Goal: Task Accomplishment & Management: Manage account settings

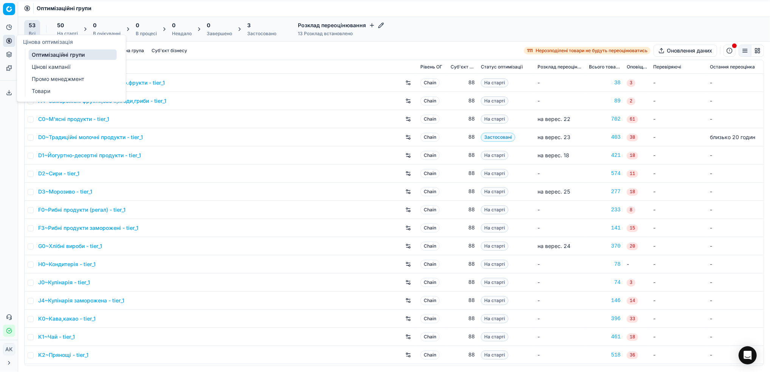
click at [39, 65] on link "Цінові кампанії" at bounding box center [73, 67] width 88 height 11
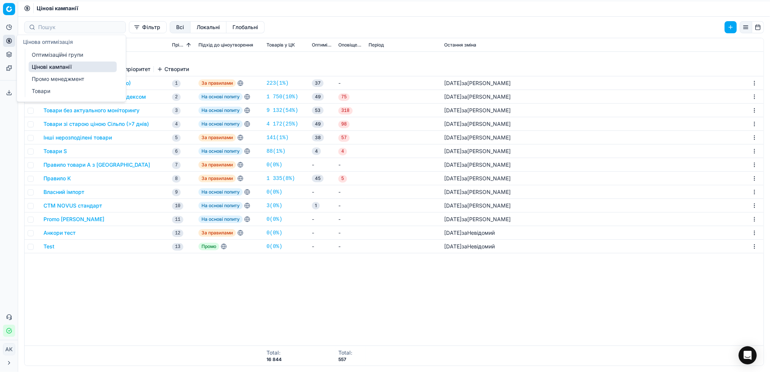
click at [54, 58] on link "Оптимізаційні групи" at bounding box center [73, 55] width 88 height 11
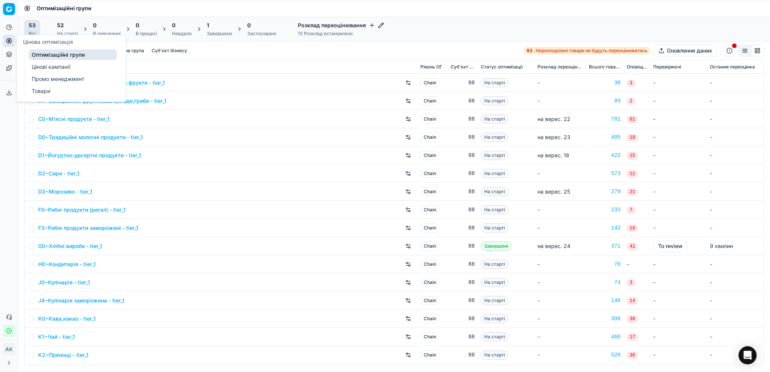
click at [46, 66] on link "Цінові кампанії" at bounding box center [73, 67] width 88 height 11
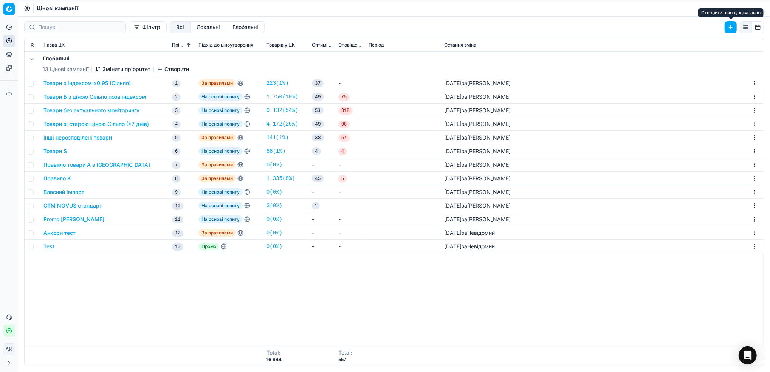
click at [728, 29] on button "button" at bounding box center [731, 27] width 12 height 12
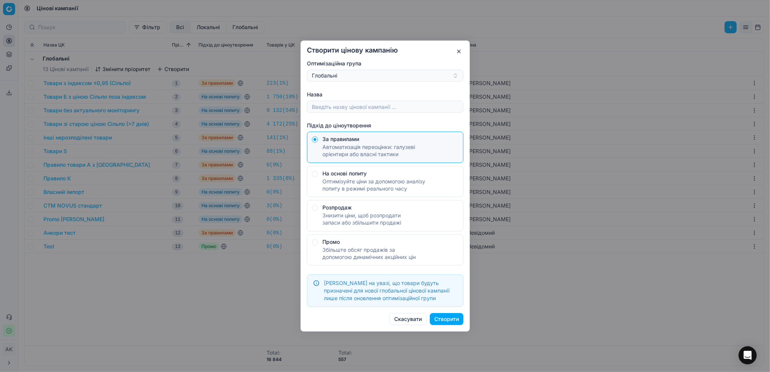
click at [456, 76] on button "Глобальні" at bounding box center [385, 76] width 156 height 12
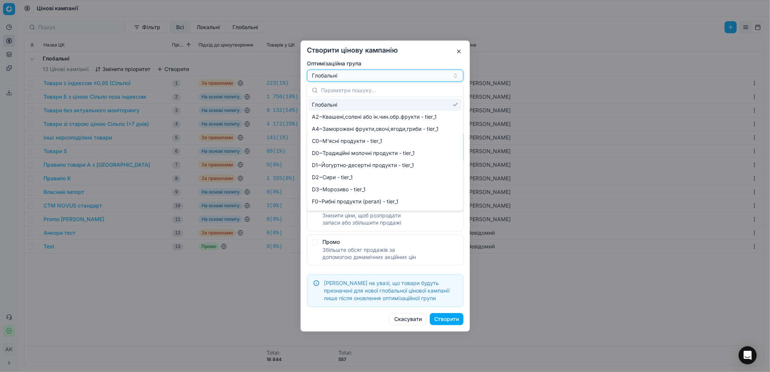
click at [456, 73] on button "Глобальні" at bounding box center [385, 76] width 156 height 12
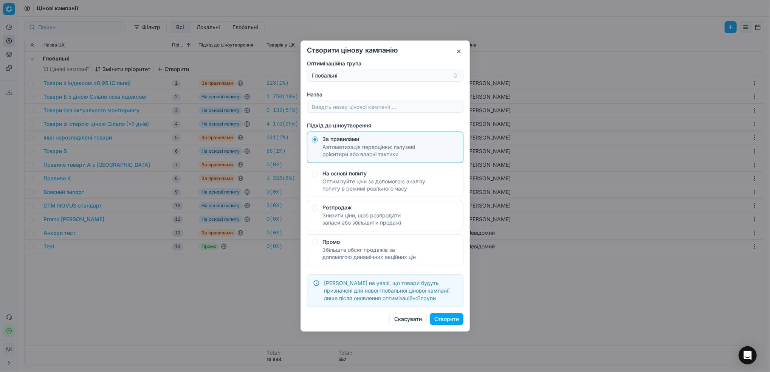
click at [452, 318] on button "Створити" at bounding box center [447, 319] width 34 height 12
type input "тест"
click at [450, 320] on button "Створити" at bounding box center [447, 319] width 34 height 12
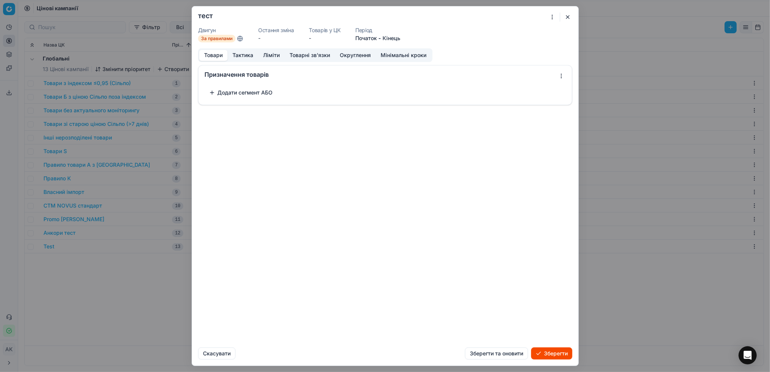
click at [241, 91] on button "Додати сегмент АБО" at bounding box center [240, 93] width 73 height 12
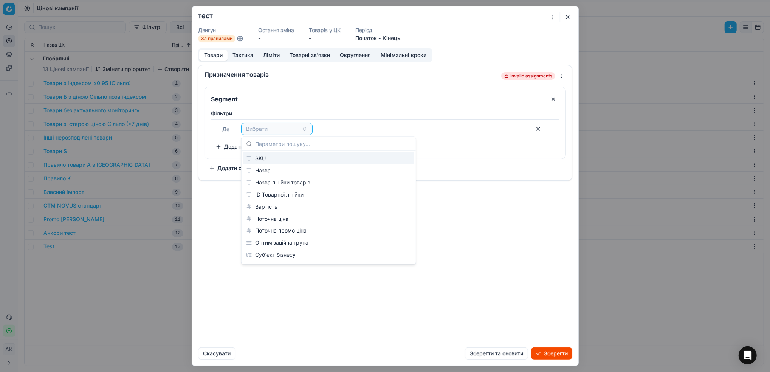
click at [274, 157] on div "SKU" at bounding box center [328, 158] width 171 height 12
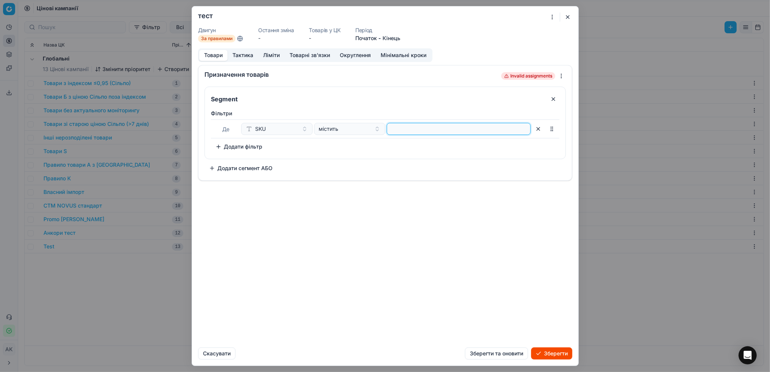
click at [413, 128] on input at bounding box center [458, 128] width 137 height 11
type input "295784"
click at [365, 129] on div "містить" at bounding box center [345, 129] width 53 height 8
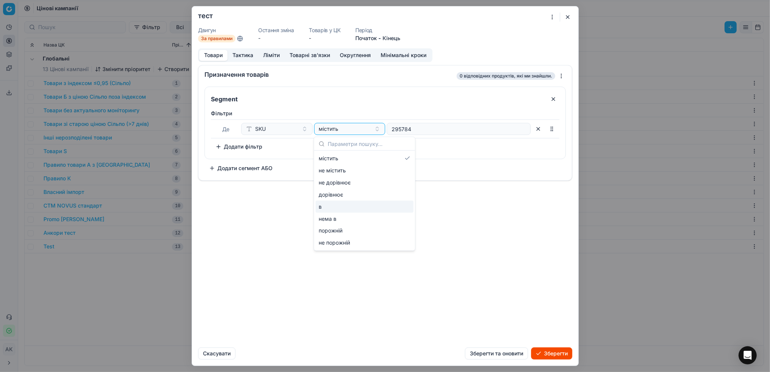
click at [339, 204] on div "в" at bounding box center [365, 207] width 98 height 12
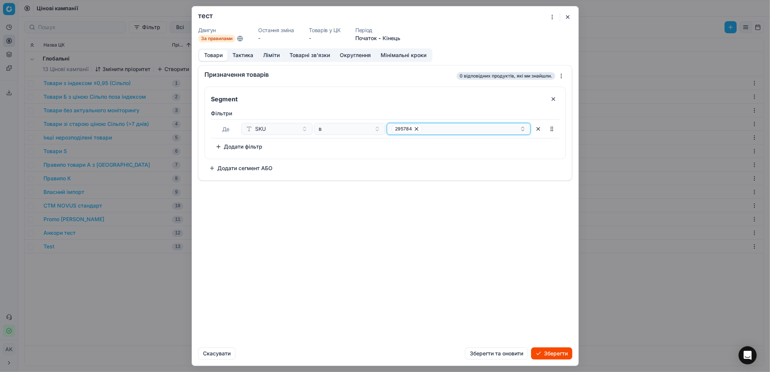
click at [438, 131] on div "295784" at bounding box center [456, 128] width 128 height 9
type input "319866"
click at [414, 194] on div "Призначення товарів 0 відповідних продуктів, які ми знайшли. Segment Фiльтри Де…" at bounding box center [385, 203] width 386 height 276
click at [440, 134] on button "295784" at bounding box center [459, 129] width 144 height 12
type input "319866"
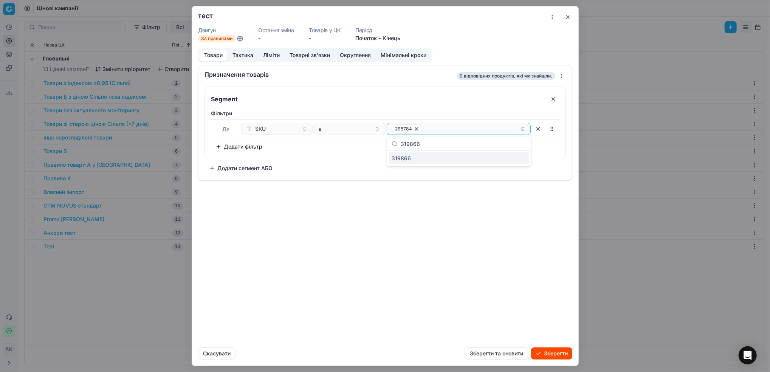
click at [432, 156] on div "319866" at bounding box center [459, 158] width 141 height 12
click at [434, 195] on div "Призначення товарів 0 відповідних продуктів, які ми знайшли. Segment Фiльтри Де…" at bounding box center [385, 203] width 386 height 276
click at [245, 142] on button "Додати фільтр" at bounding box center [239, 147] width 56 height 12
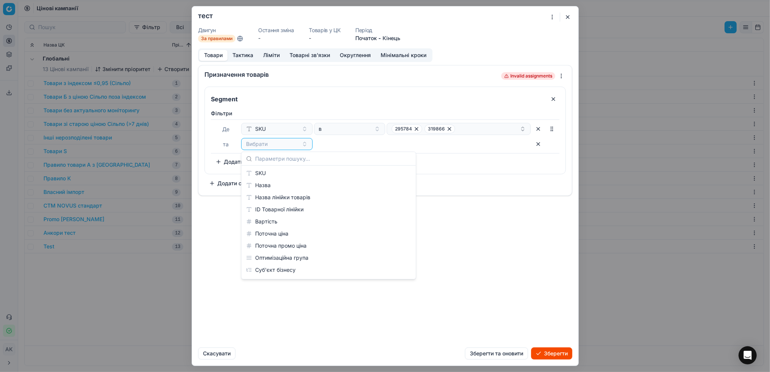
scroll to position [50, 0]
click at [273, 244] on div "Категорії" at bounding box center [328, 244] width 171 height 12
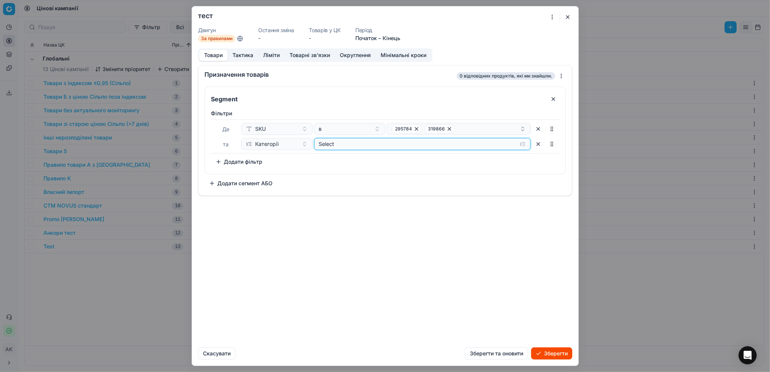
click at [331, 141] on div "Select" at bounding box center [416, 144] width 195 height 8
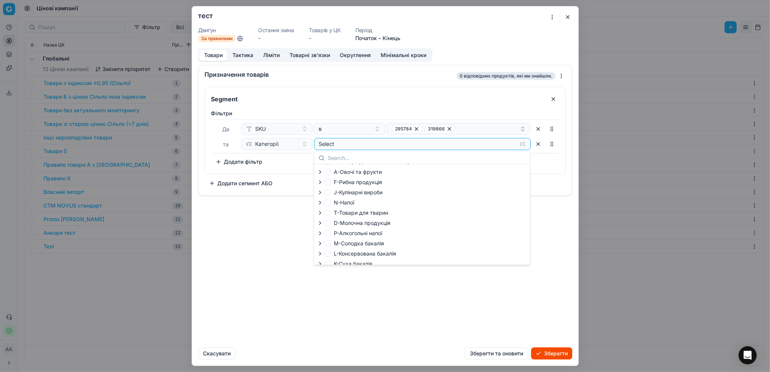
scroll to position [46, 0]
click at [319, 198] on icon "button" at bounding box center [320, 198] width 6 height 6
click at [321, 198] on icon "button" at bounding box center [320, 197] width 6 height 6
click at [319, 229] on icon "button" at bounding box center [320, 228] width 6 height 6
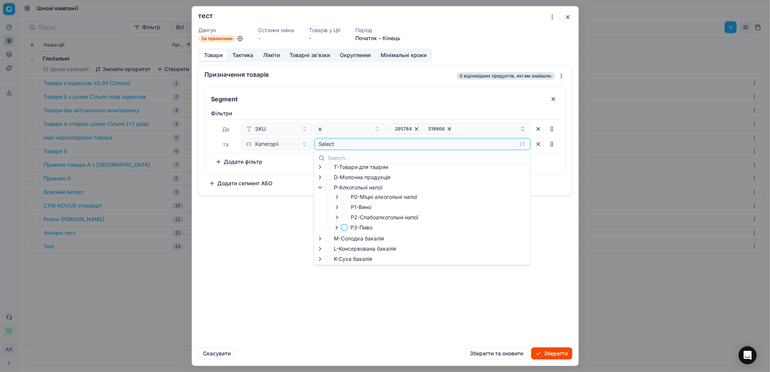
click at [346, 229] on input "P3-Пиво" at bounding box center [344, 228] width 6 height 6
checkbox input "true"
click at [428, 303] on div "Призначення товарів Loading... Segment Фiльтри Де SKU в 295784 319866 та Катего…" at bounding box center [385, 203] width 386 height 276
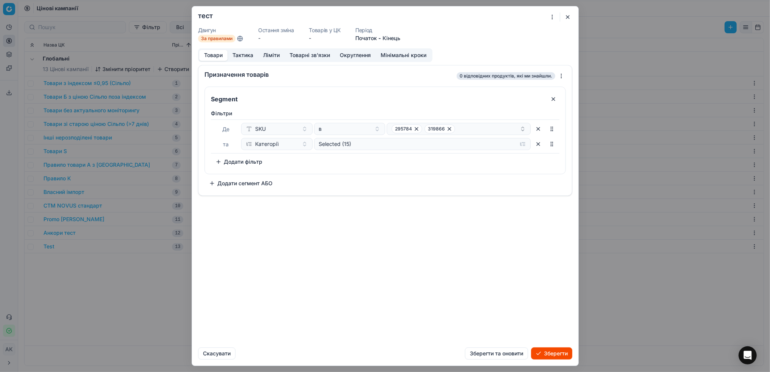
click at [243, 53] on button "Тактика" at bounding box center [243, 55] width 31 height 11
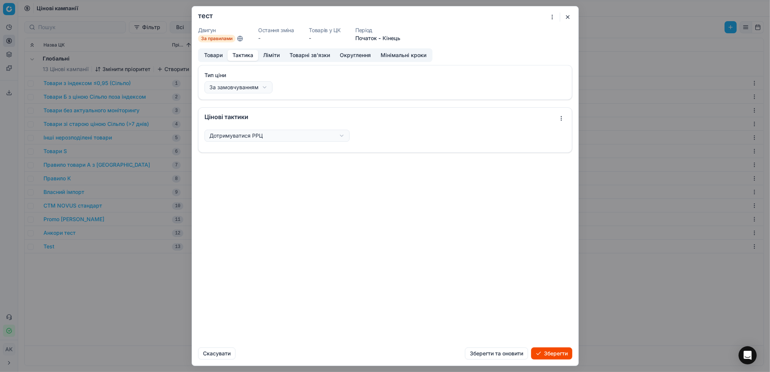
click at [342, 137] on div "Ми зберігаємо налаштування ЦК. Будь ласка, зачекайте, це може зайняти декілька …" at bounding box center [385, 186] width 770 height 372
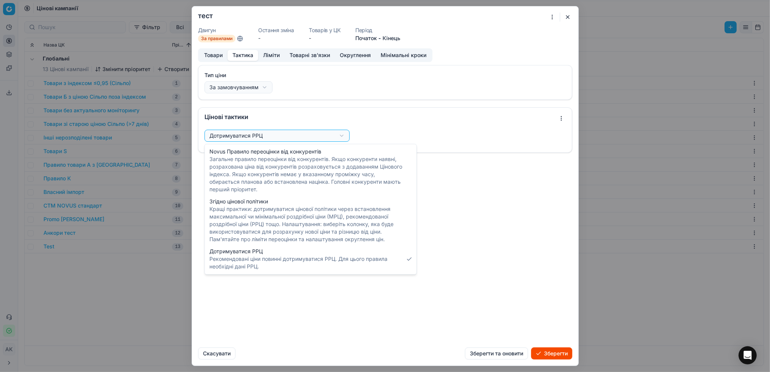
click at [296, 313] on div "Ми зберігаємо налаштування ЦК. Будь ласка, зачекайте, це може зайняти декілька …" at bounding box center [385, 186] width 770 height 372
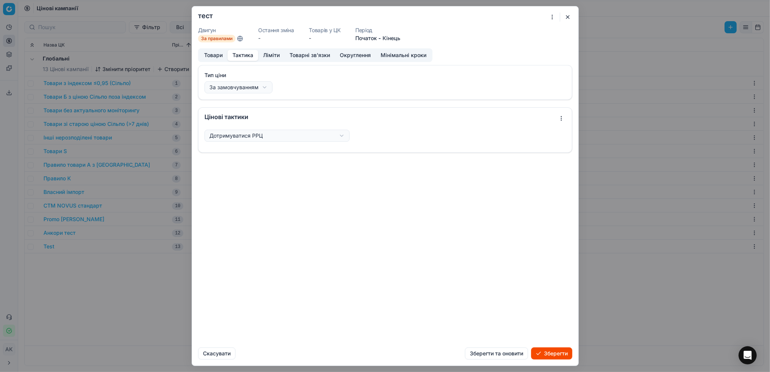
click at [273, 59] on button "Ліміти" at bounding box center [271, 55] width 26 height 11
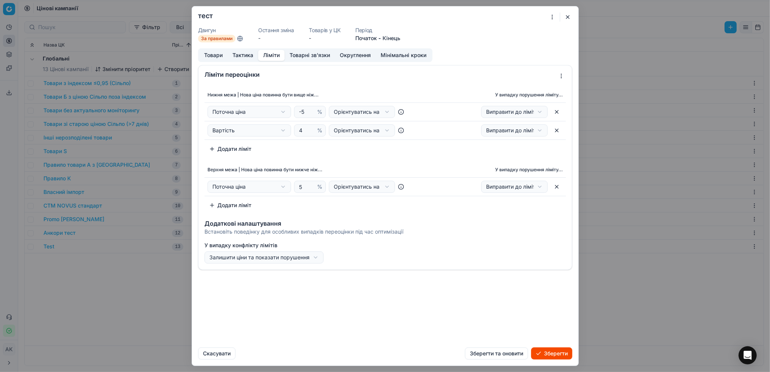
click at [301, 57] on button "Товарні зв'язки" at bounding box center [310, 55] width 50 height 11
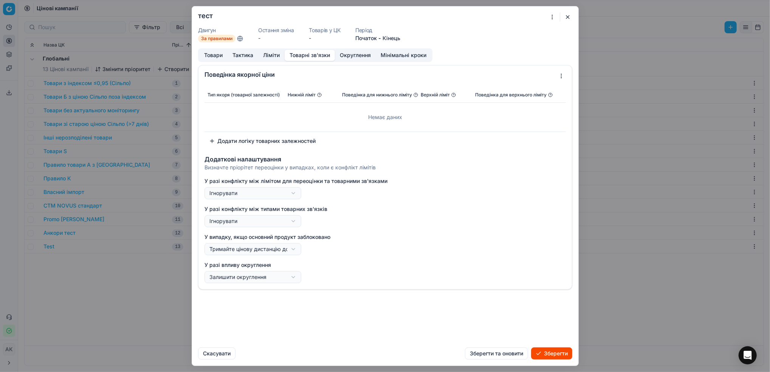
click at [359, 56] on button "Округлення" at bounding box center [355, 55] width 41 height 11
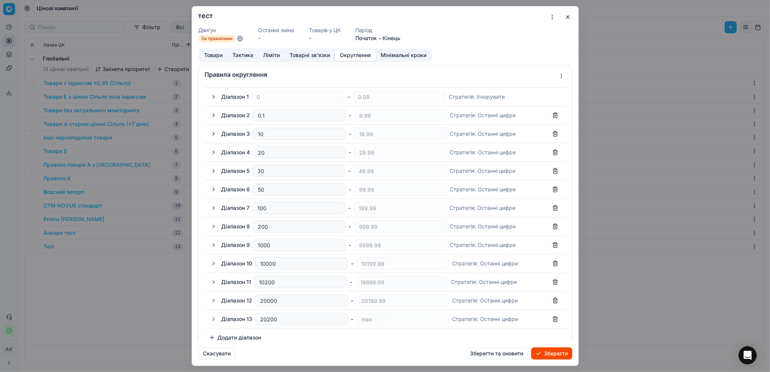
click at [404, 57] on button "Мінімальні кроки" at bounding box center [404, 55] width 56 height 11
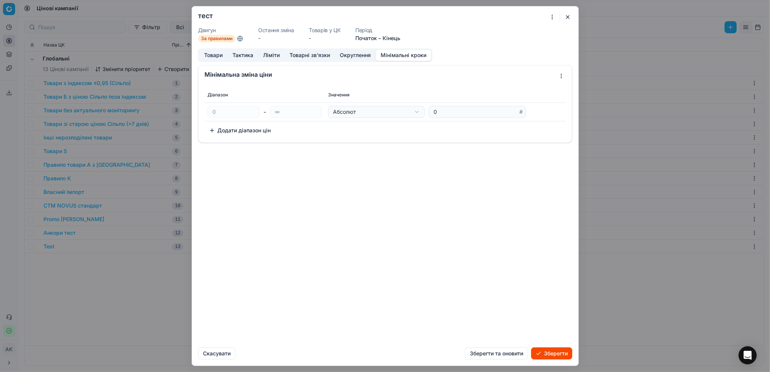
click at [214, 59] on button "Товари" at bounding box center [213, 55] width 28 height 11
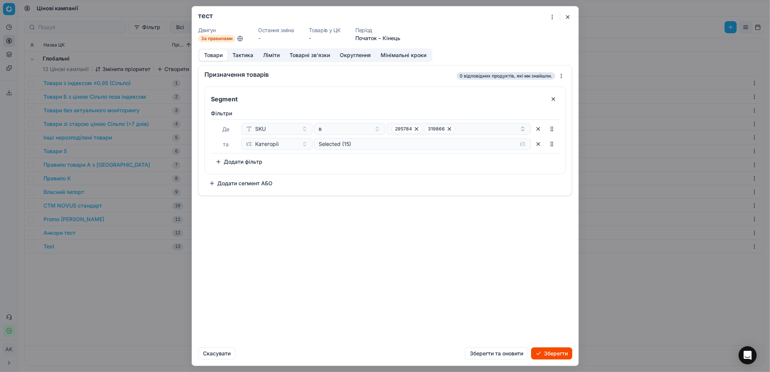
click at [552, 351] on button "Зберегти" at bounding box center [551, 353] width 41 height 12
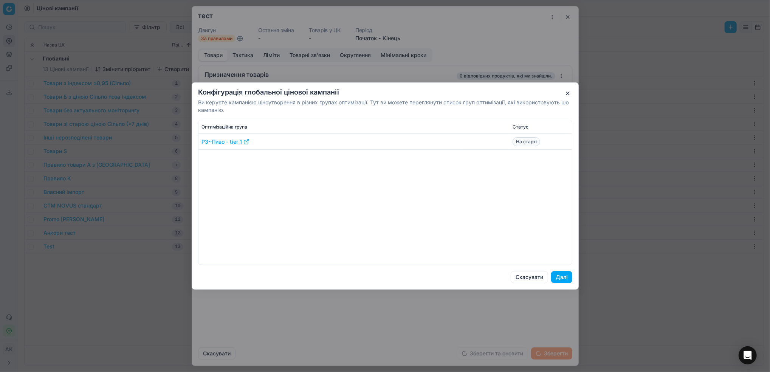
click at [565, 279] on button "Далі" at bounding box center [561, 277] width 21 height 12
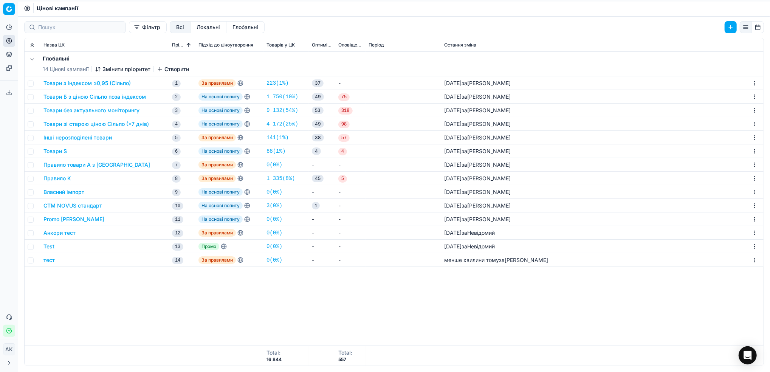
click at [753, 258] on html "Pricing platform Аналітика Цінова оптимізація Асортимент продукції Шаблони Серв…" at bounding box center [385, 186] width 770 height 372
click at [601, 314] on html "Pricing platform Аналітика Цінова оптимізація Асортимент продукції Шаблони Серв…" at bounding box center [385, 186] width 770 height 372
click at [746, 28] on button "button" at bounding box center [746, 27] width 12 height 12
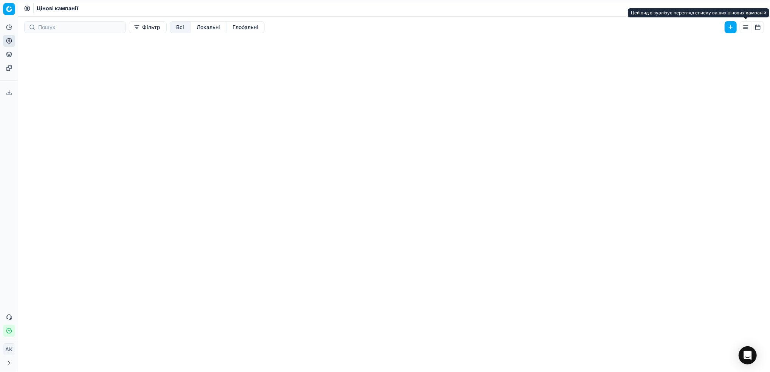
click at [747, 28] on button "button" at bounding box center [746, 27] width 12 height 12
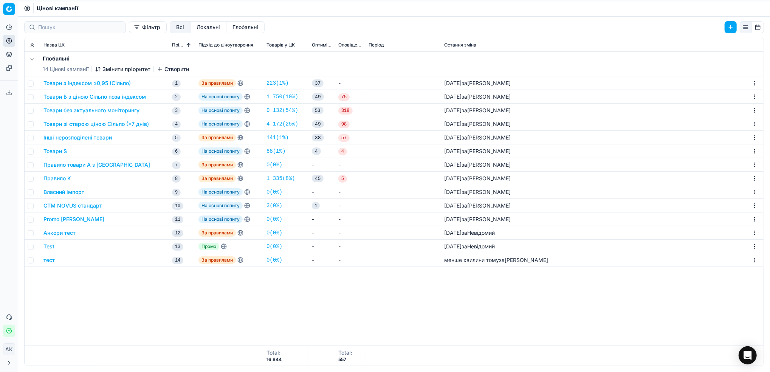
click at [136, 70] on button "Змінити пріоритет" at bounding box center [123, 69] width 56 height 8
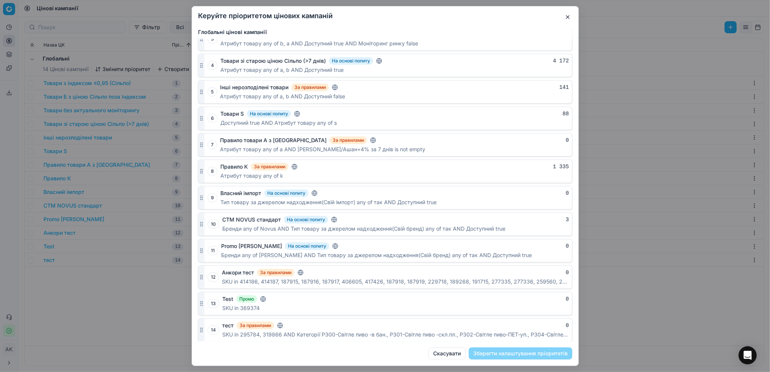
scroll to position [65, 0]
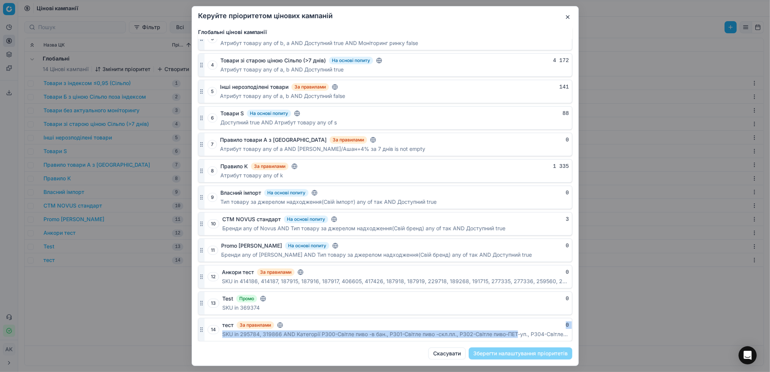
drag, startPoint x: 519, startPoint y: 332, endPoint x: 507, endPoint y: 325, distance: 13.7
click at [507, 325] on div "тест За правилами 0 SKU in 295784, 319866 AND Категорії P300-Світле пиво -в бан…" at bounding box center [397, 329] width 350 height 23
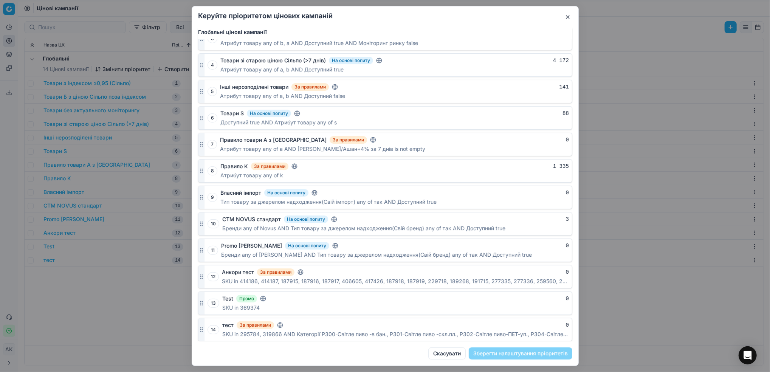
drag, startPoint x: 200, startPoint y: 334, endPoint x: 204, endPoint y: 336, distance: 4.6
click at [204, 336] on div "14 тест За правилами 0 SKU in 295784, 319866 AND Категорії P300-Світле пиво -в …" at bounding box center [385, 329] width 374 height 23
drag, startPoint x: 201, startPoint y: 333, endPoint x: 208, endPoint y: 328, distance: 8.7
click at [208, 328] on div "14 тест За правилами 0 SKU in 295784, 319866 AND Категорії P300-Світле пиво -в …" at bounding box center [385, 329] width 374 height 23
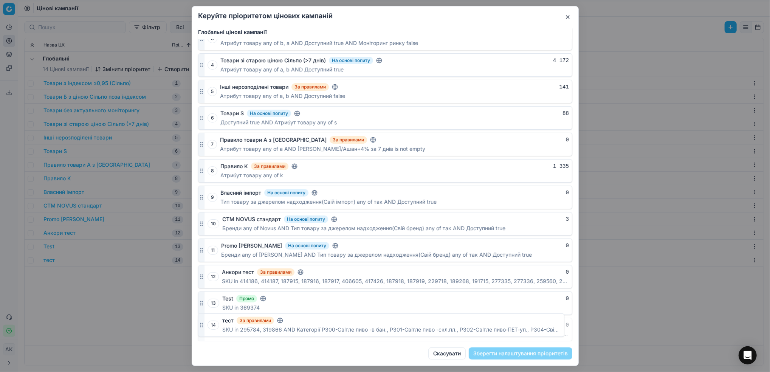
drag, startPoint x: 202, startPoint y: 327, endPoint x: 237, endPoint y: 322, distance: 35.1
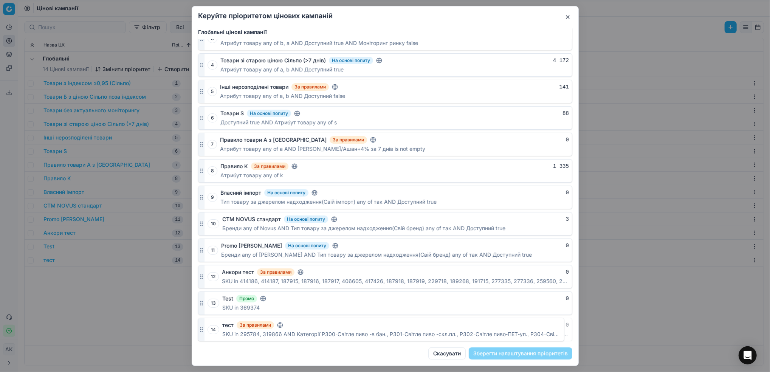
click at [237, 322] on div "14 тест За правилами 0 SKU in 295784, 319866 AND Категорії P300-Світле пиво -в …" at bounding box center [385, 329] width 374 height 23
drag, startPoint x: 237, startPoint y: 313, endPoint x: 238, endPoint y: 322, distance: 8.8
click at [238, 322] on div "тест За правилами 0" at bounding box center [395, 325] width 347 height 8
drag, startPoint x: 316, startPoint y: 327, endPoint x: 316, endPoint y: 308, distance: 18.9
click at [316, 308] on div "1 Товари з індексом ≤0,95 (Сільпо) За правилами 223 Атрибут товару any of b AND…" at bounding box center [385, 157] width 374 height 367
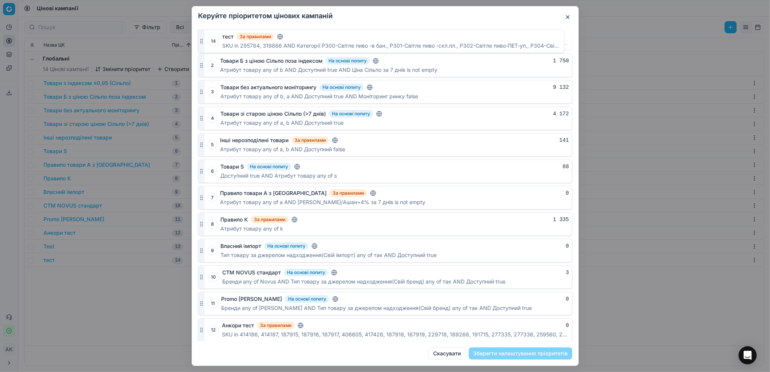
scroll to position [0, 0]
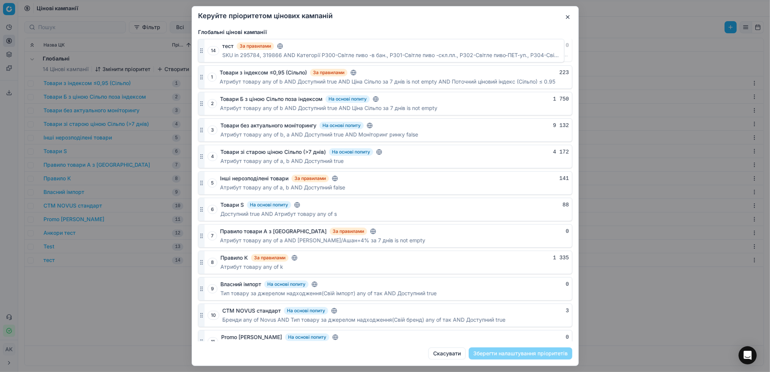
drag, startPoint x: 200, startPoint y: 331, endPoint x: 207, endPoint y: 43, distance: 288.1
click at [207, 43] on div "14 тест За правилами 0 SKU in 295784, 319866 AND Категорії P300-Світле пиво -в …" at bounding box center [385, 49] width 374 height 23
click at [532, 356] on button "Зберегти налаштування пріоритетів" at bounding box center [521, 353] width 104 height 12
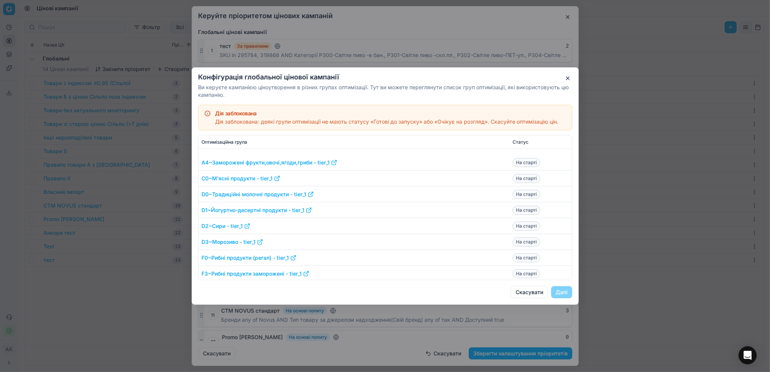
scroll to position [61, 0]
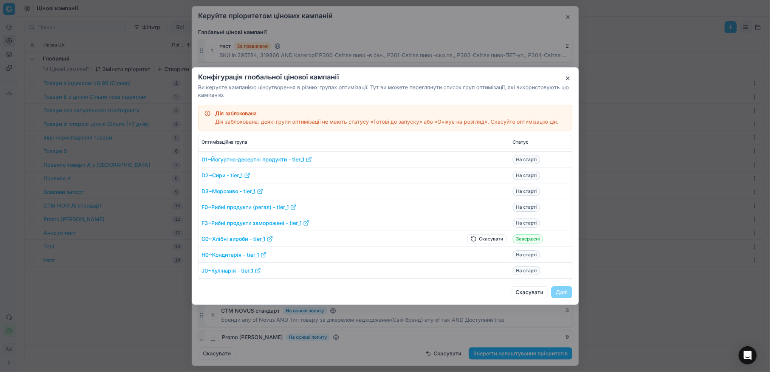
click at [483, 240] on button "Скасувати" at bounding box center [486, 238] width 39 height 9
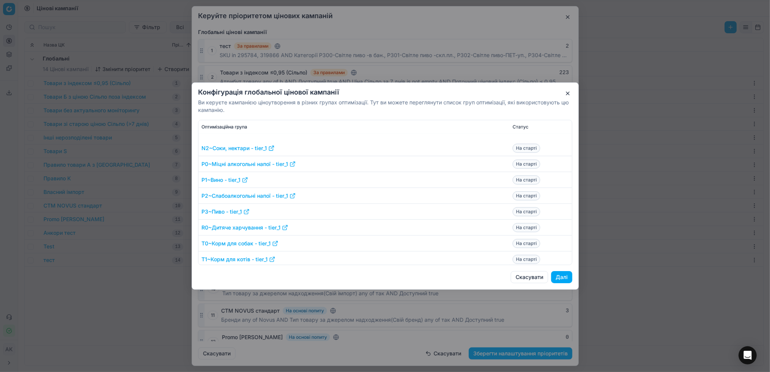
scroll to position [615, 0]
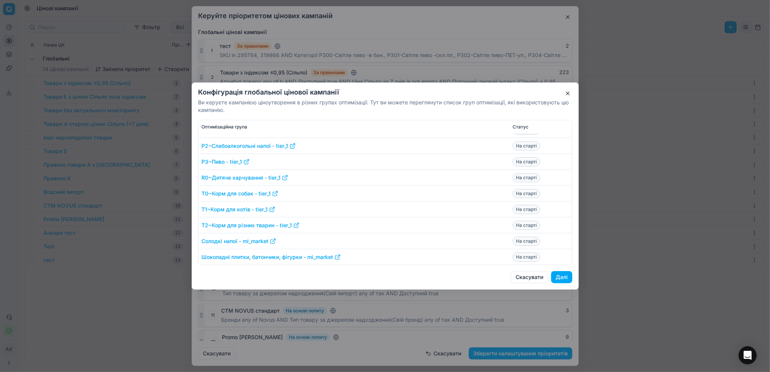
click at [561, 276] on button "Далі" at bounding box center [561, 277] width 21 height 12
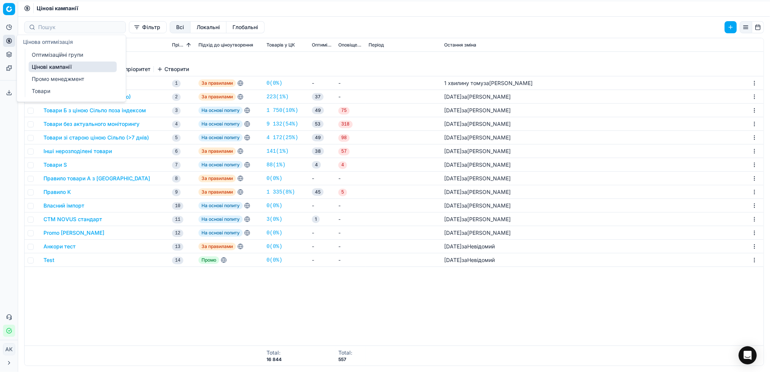
click at [40, 52] on link "Оптимізаційні групи" at bounding box center [73, 55] width 88 height 11
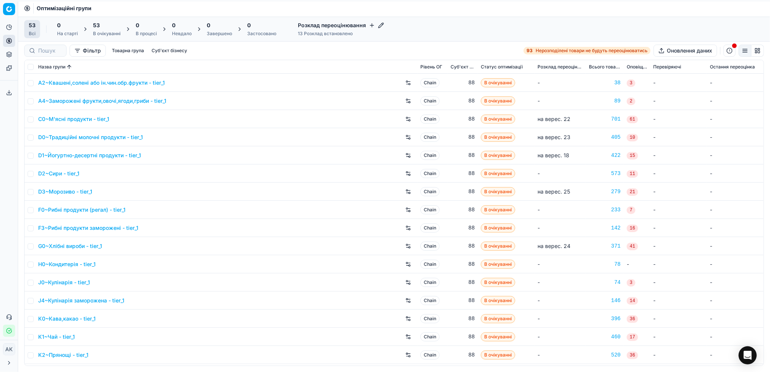
click at [109, 30] on div "53 В очікуванні" at bounding box center [107, 29] width 28 height 15
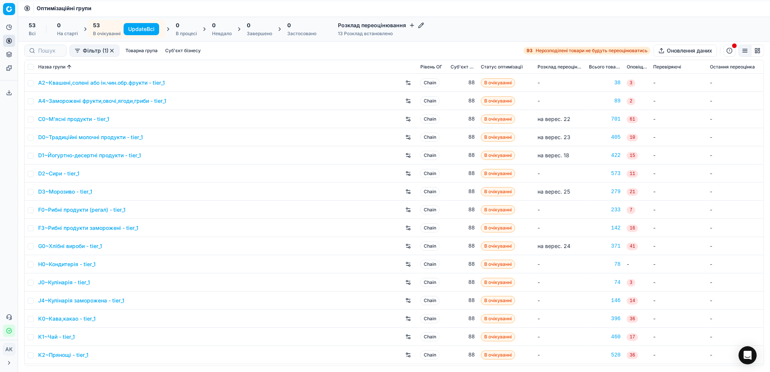
click at [140, 29] on button "Update Всі" at bounding box center [142, 29] width 36 height 12
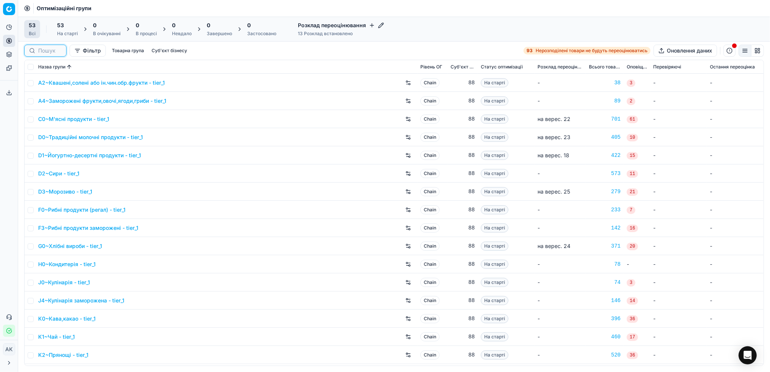
click at [49, 49] on input at bounding box center [49, 51] width 23 height 8
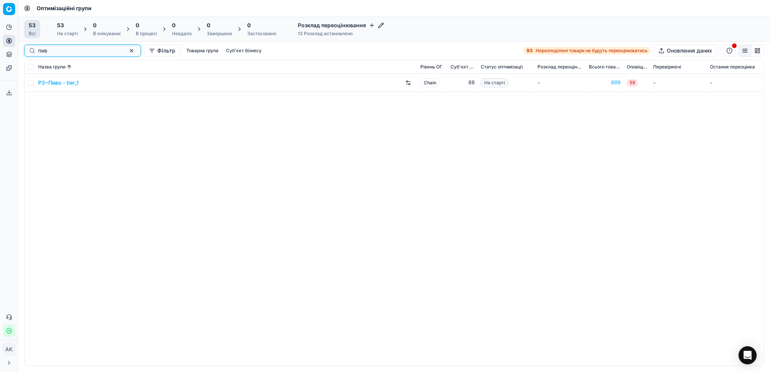
type input "пив"
click at [29, 84] on input "checkbox" at bounding box center [31, 83] width 6 height 6
checkbox input "true"
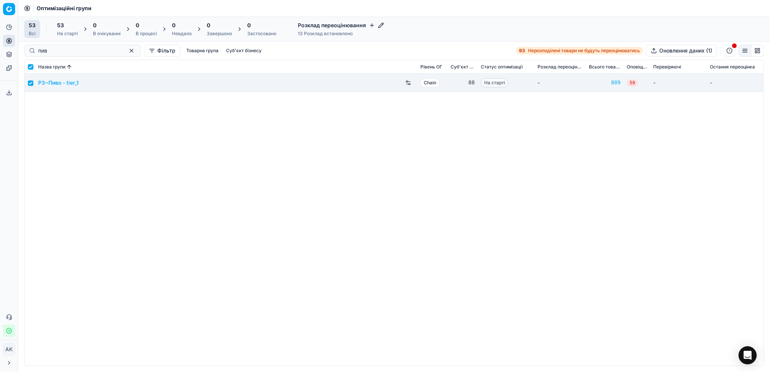
click at [74, 31] on div "На старті" at bounding box center [67, 34] width 21 height 6
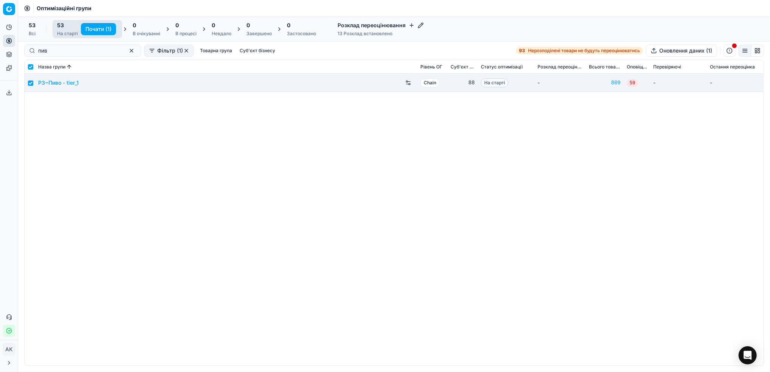
click at [93, 29] on button "Почати (1)" at bounding box center [98, 29] width 35 height 12
checkbox input "false"
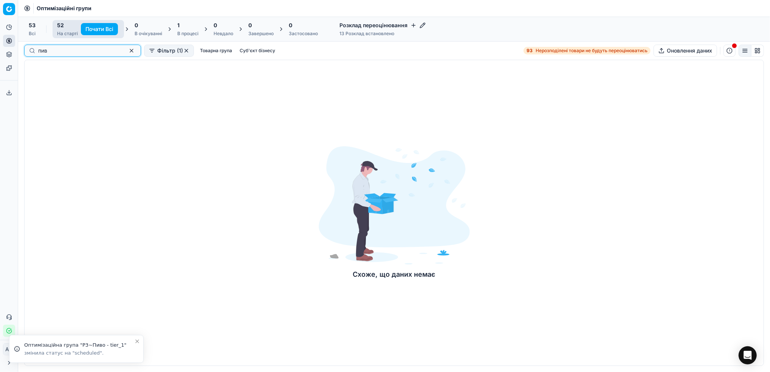
click at [127, 53] on button "button" at bounding box center [131, 50] width 9 height 9
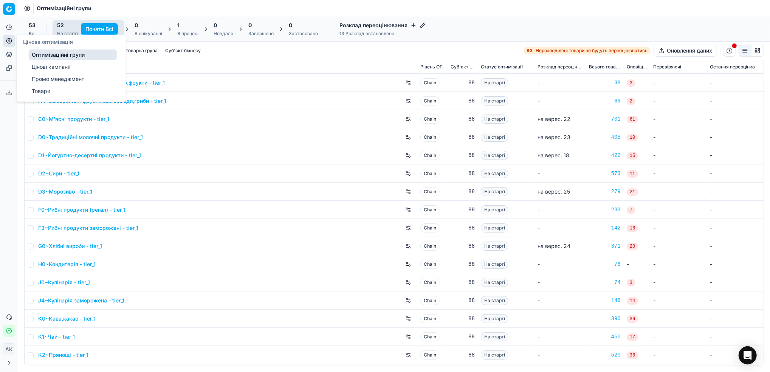
click at [52, 70] on link "Цінові кампанії" at bounding box center [73, 67] width 88 height 11
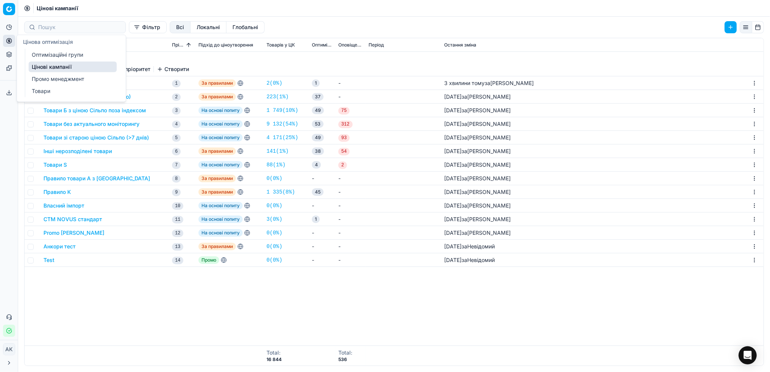
click at [39, 51] on link "Оптимізаційні групи" at bounding box center [73, 55] width 88 height 11
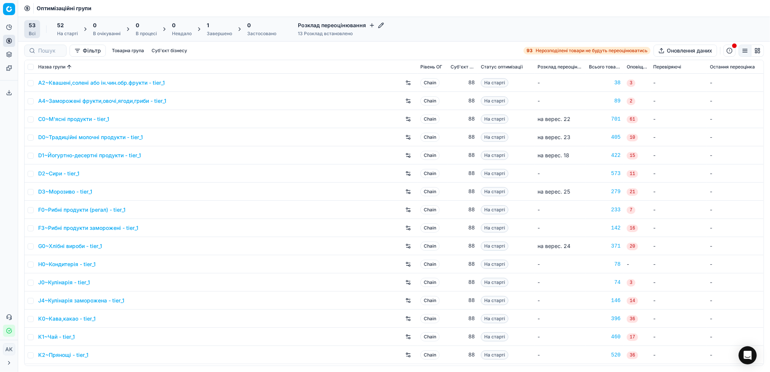
click at [224, 31] on div "Завершено" at bounding box center [219, 34] width 25 height 6
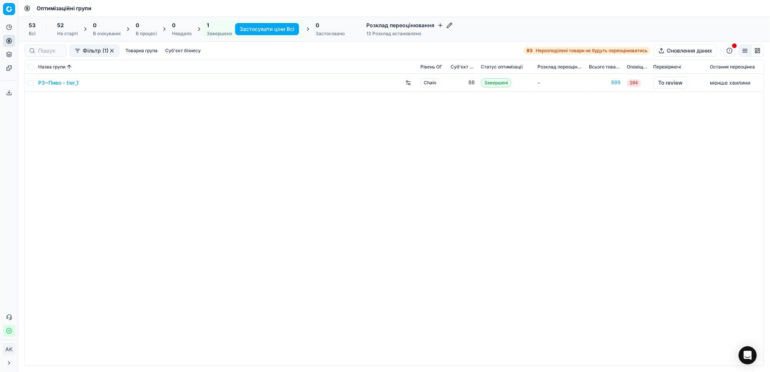
click at [53, 84] on link "P3~Пиво - tier_1" at bounding box center [58, 83] width 40 height 8
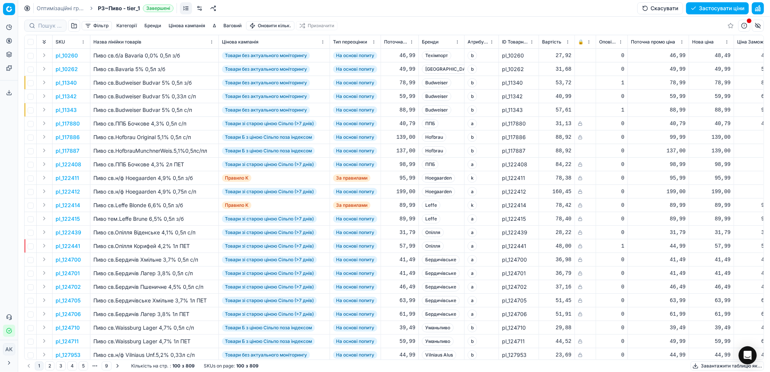
click at [184, 25] on button "Цінова кампанія" at bounding box center [187, 25] width 43 height 9
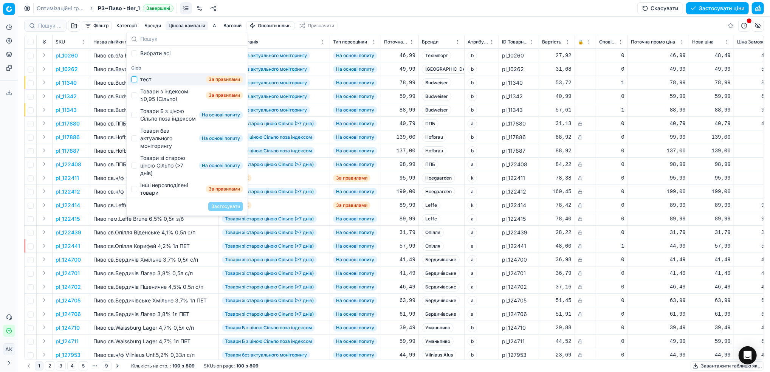
click at [135, 81] on input "Suggestions" at bounding box center [134, 79] width 6 height 6
checkbox input "true"
click at [221, 207] on button "Застосувати" at bounding box center [225, 206] width 35 height 9
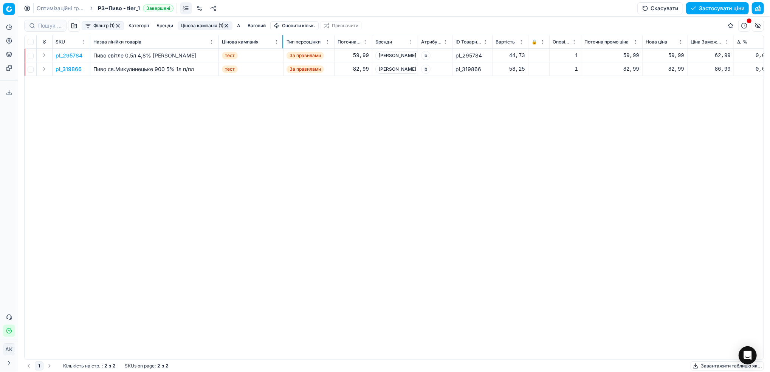
drag, startPoint x: 329, startPoint y: 40, endPoint x: 282, endPoint y: 40, distance: 46.9
click at [282, 40] on div at bounding box center [282, 41] width 1 height 13
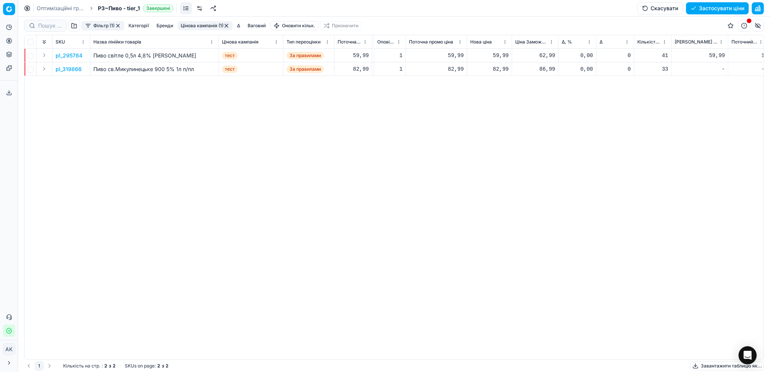
scroll to position [0, 166]
click at [74, 54] on p "pl_295784" at bounding box center [69, 56] width 27 height 8
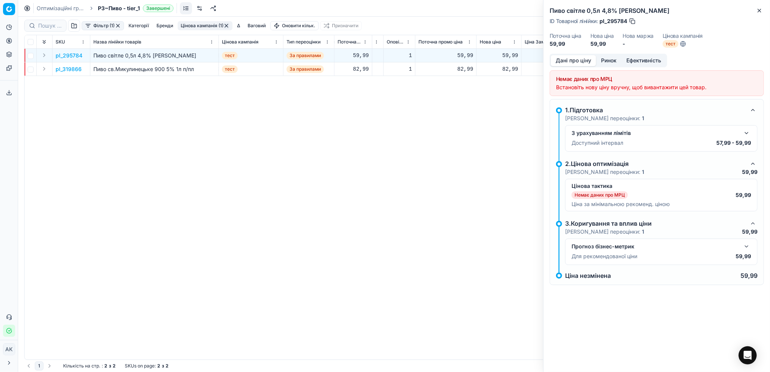
click at [749, 133] on button "button" at bounding box center [746, 133] width 9 height 9
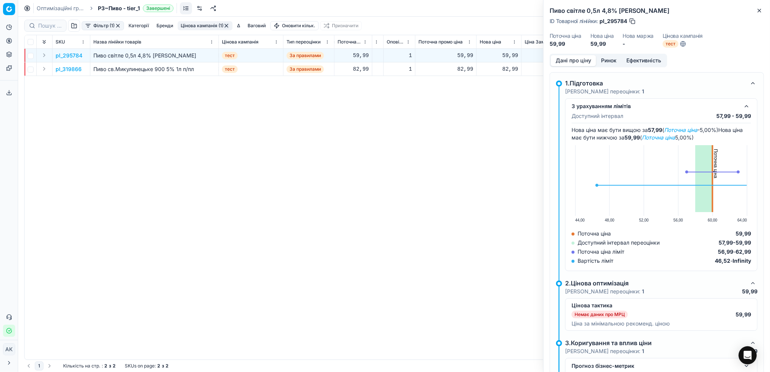
scroll to position [0, 0]
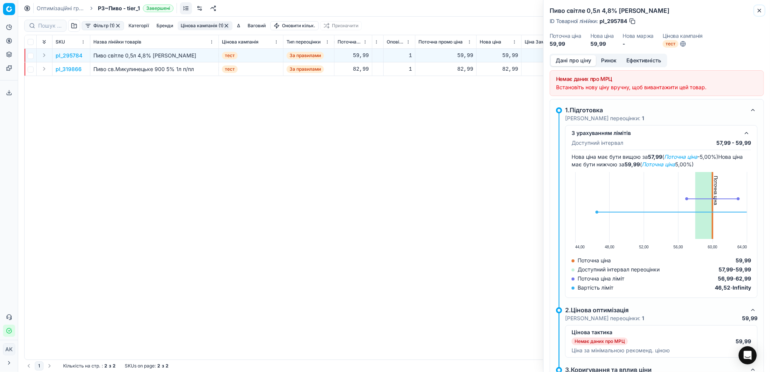
click at [758, 10] on icon "button" at bounding box center [759, 11] width 6 height 6
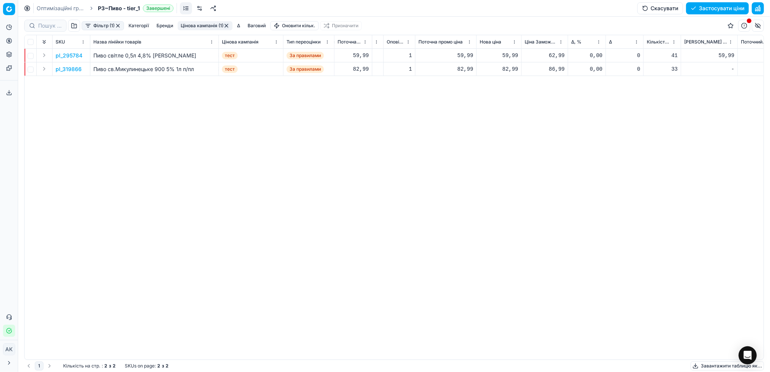
click at [202, 23] on button "Цінова кампанія (1)" at bounding box center [205, 25] width 55 height 9
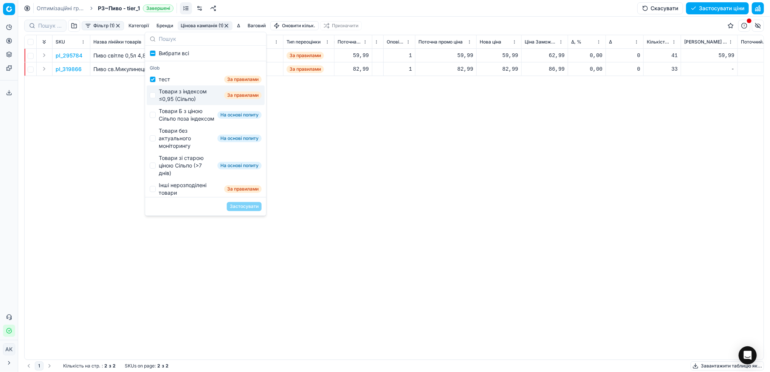
click at [104, 114] on div "pl_295784 Пиво світле 0,5л 4,8% Бланш Микулин тест За правилами 59,99 Микулин b…" at bounding box center [228, 204] width 739 height 311
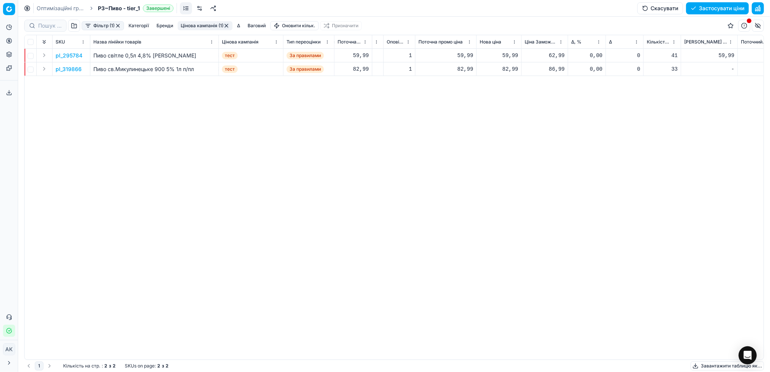
click at [227, 25] on button "button" at bounding box center [226, 26] width 6 height 6
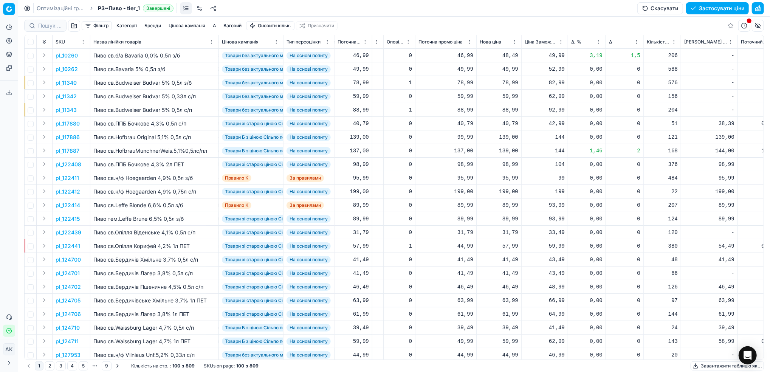
click at [57, 10] on link "Оптимізаційні групи" at bounding box center [61, 9] width 48 height 8
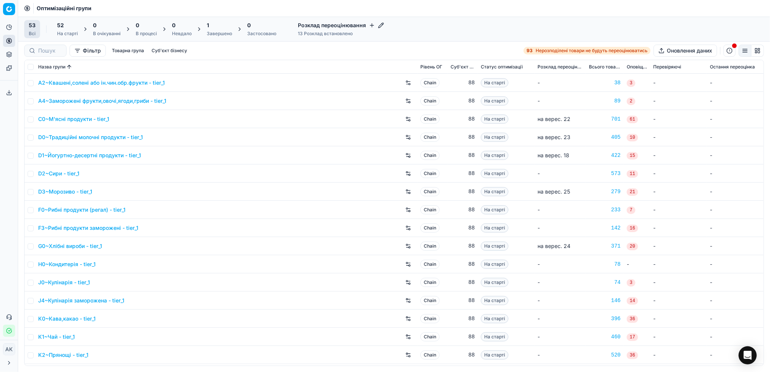
click at [215, 26] on div "1" at bounding box center [219, 26] width 25 height 8
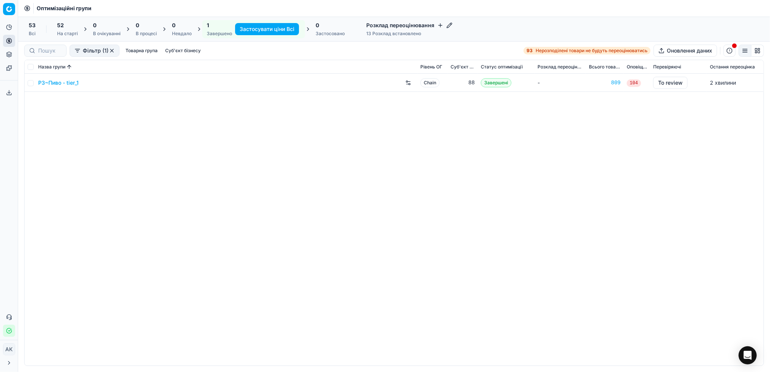
click at [52, 84] on link "P3~Пиво - tier_1" at bounding box center [58, 83] width 40 height 8
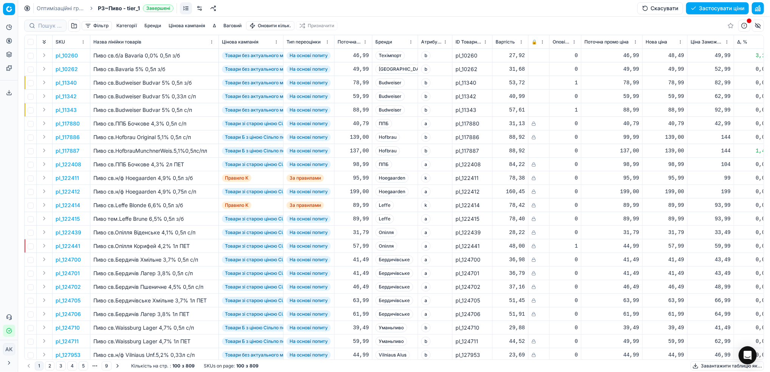
click at [75, 25] on button "button" at bounding box center [74, 26] width 12 height 12
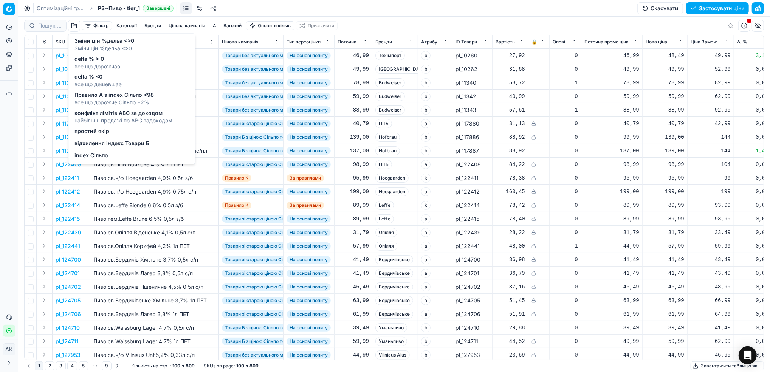
click at [114, 64] on span "все що дорожчаэ" at bounding box center [97, 67] width 46 height 8
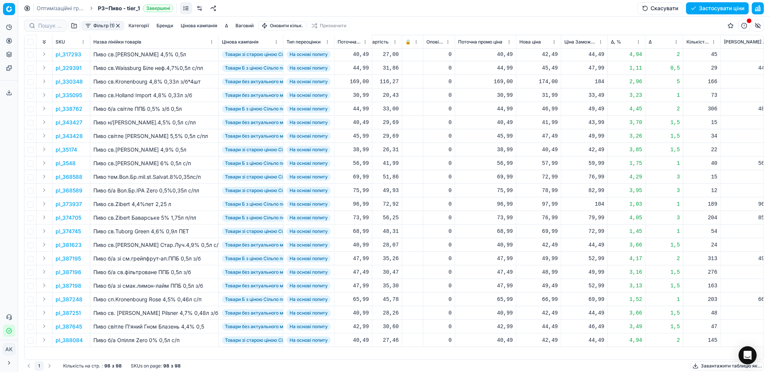
scroll to position [0, 126]
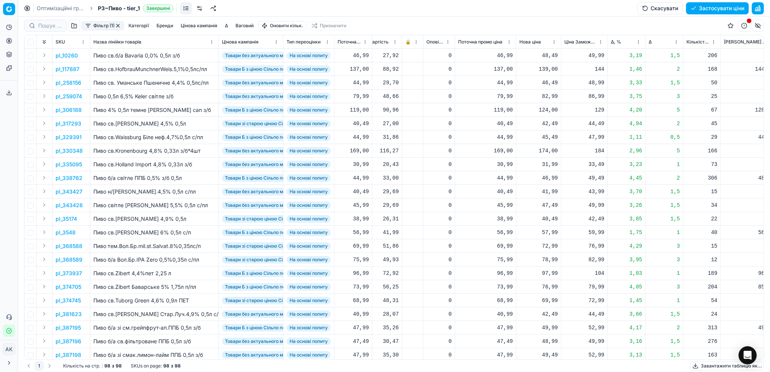
click at [73, 27] on button "button" at bounding box center [74, 26] width 12 height 12
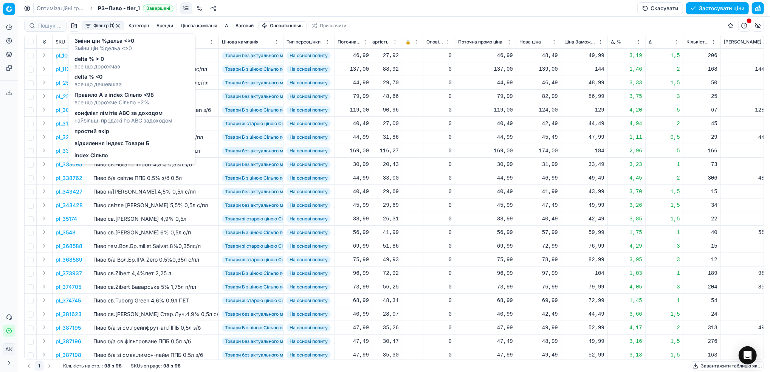
click at [101, 81] on span "все що дешевшаэ" at bounding box center [97, 85] width 47 height 8
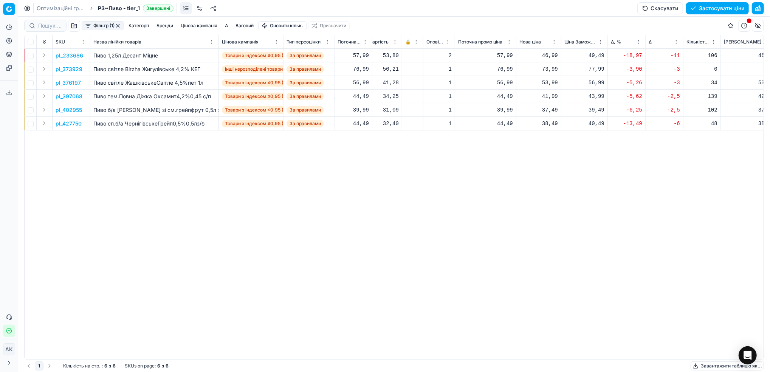
click at [71, 26] on button "button" at bounding box center [74, 26] width 12 height 12
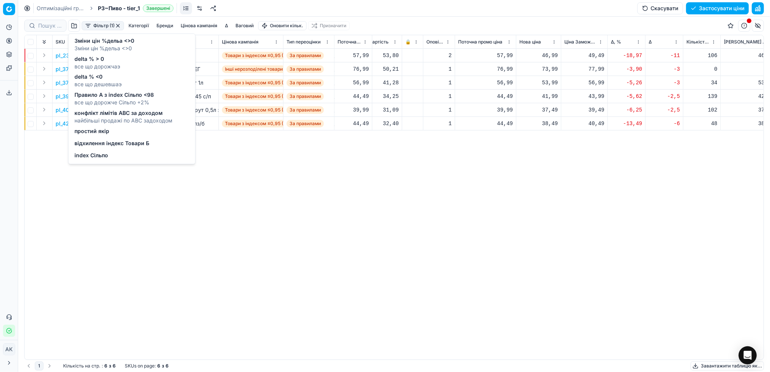
click at [90, 64] on span "все що дорожчаэ" at bounding box center [97, 67] width 46 height 8
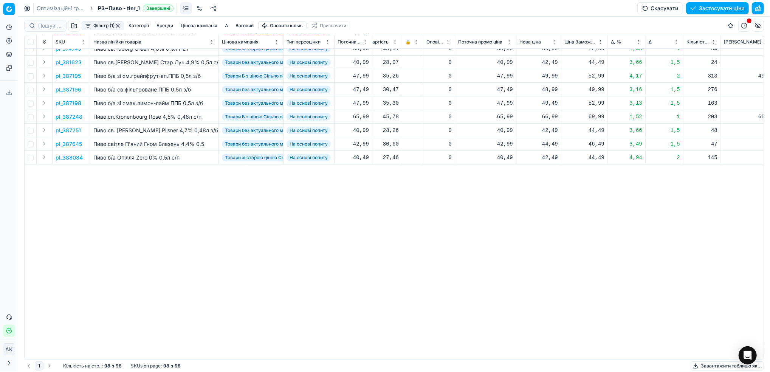
scroll to position [0, 126]
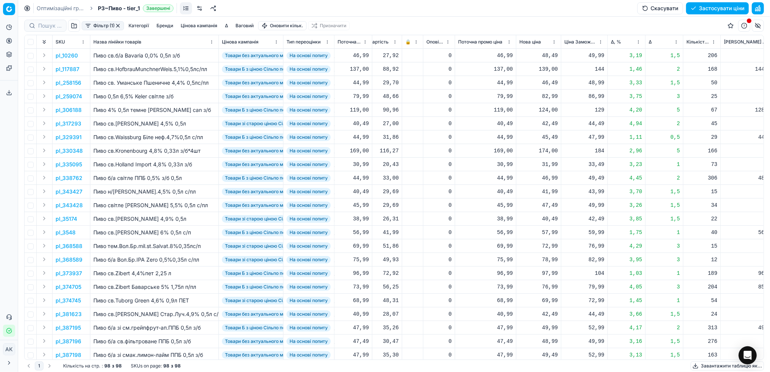
click at [117, 25] on button "button" at bounding box center [118, 26] width 6 height 6
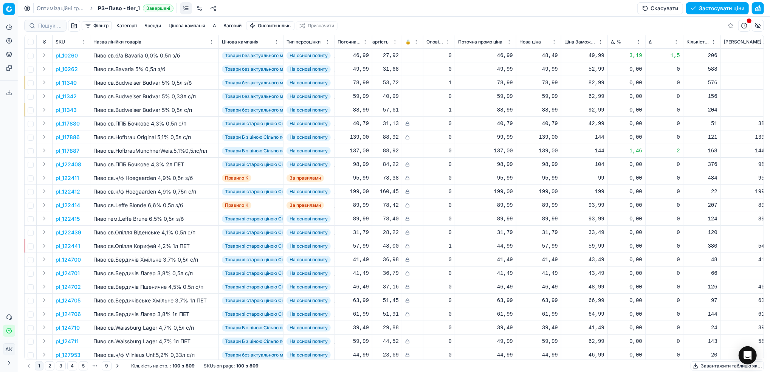
click at [174, 26] on button "Цінова кампанія" at bounding box center [187, 25] width 43 height 9
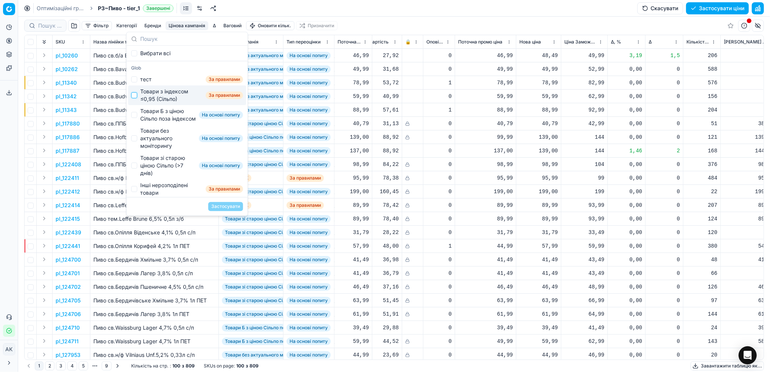
click at [135, 97] on input "Suggestions" at bounding box center [134, 95] width 6 height 6
checkbox input "true"
click at [136, 116] on input "Suggestions" at bounding box center [134, 115] width 6 height 6
checkbox input "true"
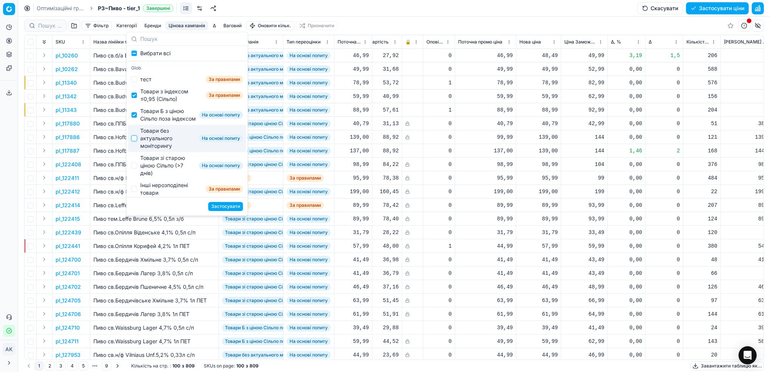
click at [136, 141] on input "Suggestions" at bounding box center [134, 138] width 6 height 6
checkbox input "true"
click at [135, 169] on input "Suggestions" at bounding box center [134, 166] width 6 height 6
checkbox input "true"
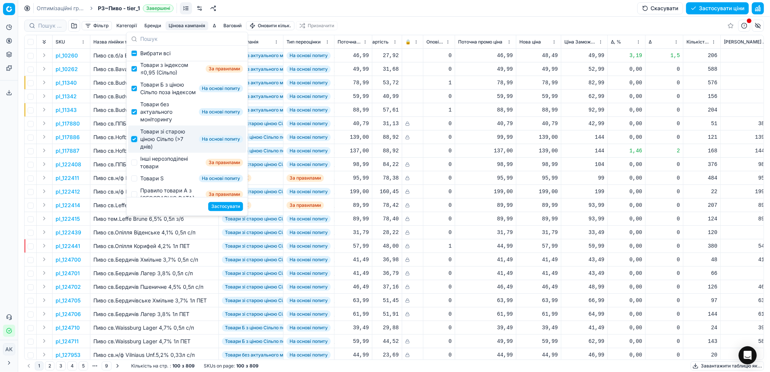
scroll to position [50, 0]
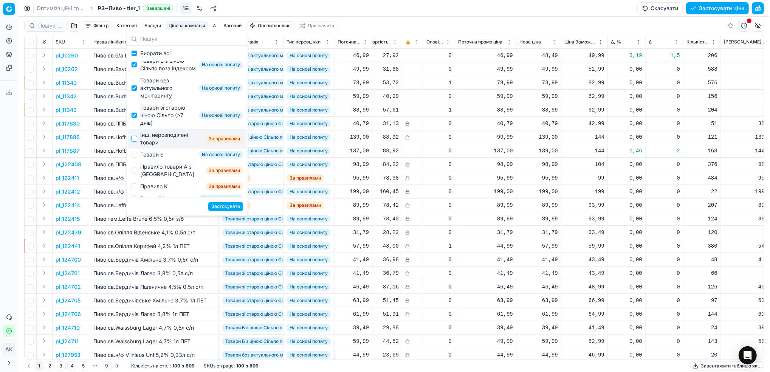
click at [136, 142] on input "Suggestions" at bounding box center [134, 139] width 6 height 6
checkbox input "true"
click at [226, 206] on button "Застосувати" at bounding box center [225, 206] width 35 height 9
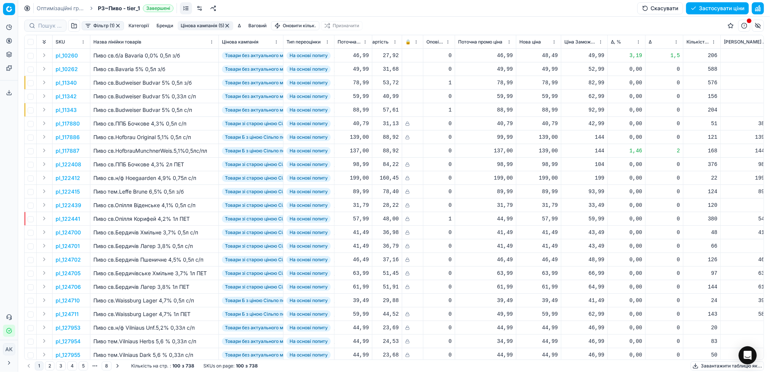
click at [103, 26] on button "Фільтр (1)" at bounding box center [103, 25] width 42 height 9
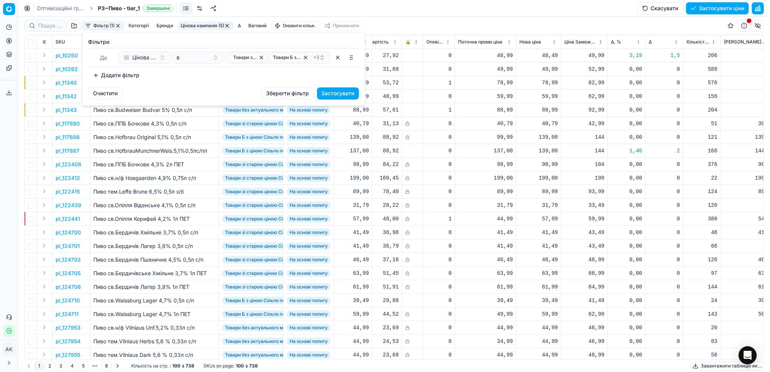
click at [117, 77] on button "Додати фільтр" at bounding box center [116, 75] width 56 height 12
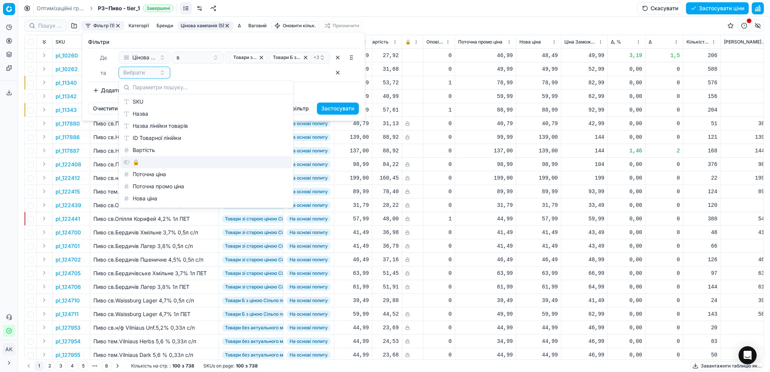
click at [142, 163] on div "🔒" at bounding box center [206, 162] width 171 height 12
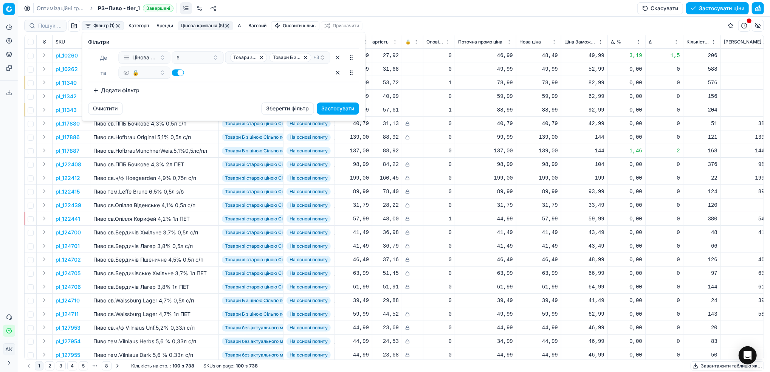
click at [177, 74] on button "button" at bounding box center [178, 72] width 12 height 7
checkbox input "false"
click at [344, 108] on button "Застосувати" at bounding box center [338, 108] width 42 height 12
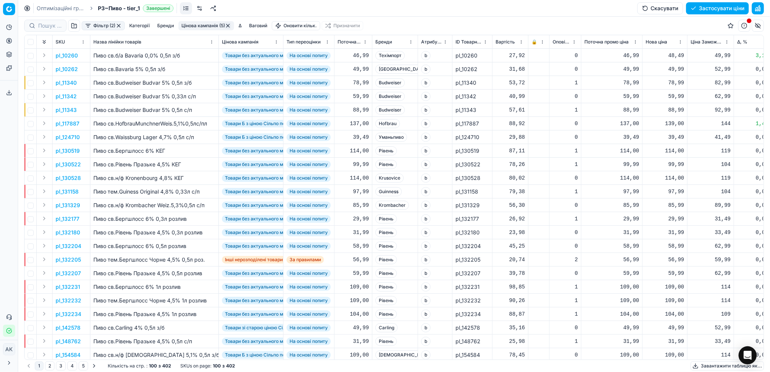
click at [411, 42] on html "Pricing platform Аналітика Цінова оптимізація Асортимент продукції Шаблони Серв…" at bounding box center [385, 186] width 770 height 372
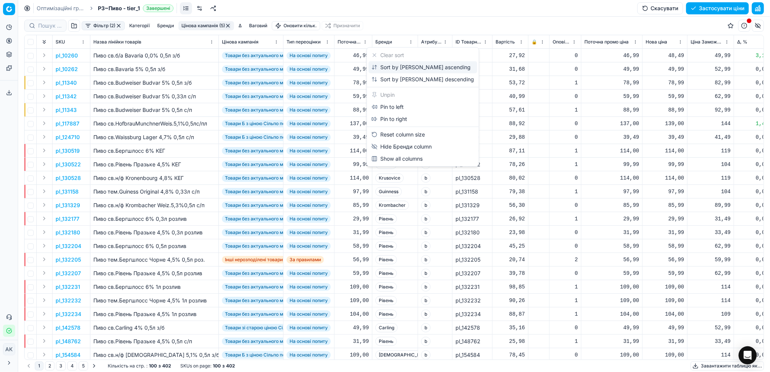
click at [396, 68] on div "Sort by Бренди ascending" at bounding box center [421, 68] width 99 height 8
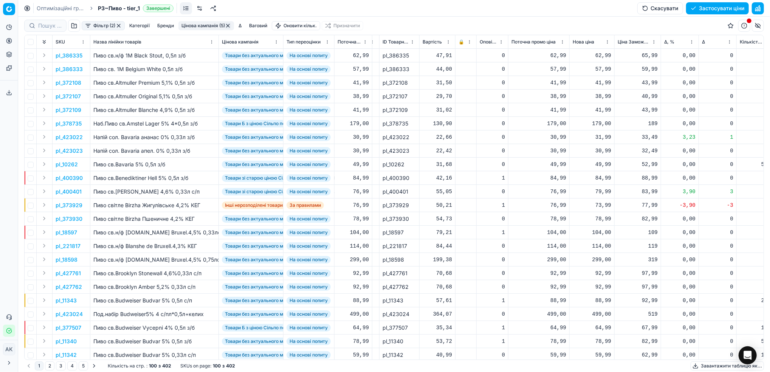
scroll to position [0, 126]
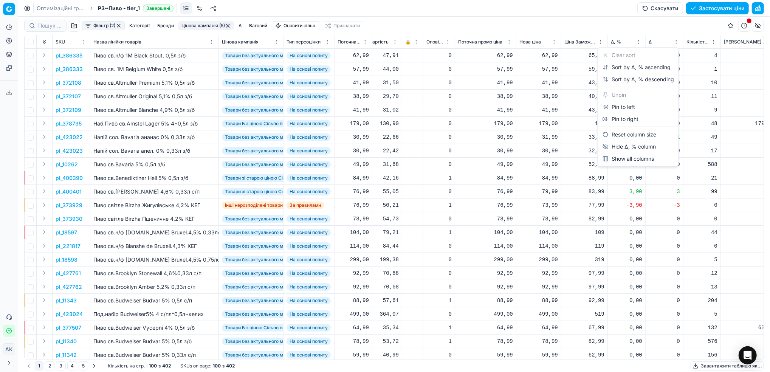
click at [638, 42] on html "Pricing platform Аналітика Цінова оптимізація Асортимент продукції Шаблони Серв…" at bounding box center [385, 186] width 770 height 372
click at [626, 66] on div "Sort by Δ, % ascending" at bounding box center [637, 68] width 68 height 8
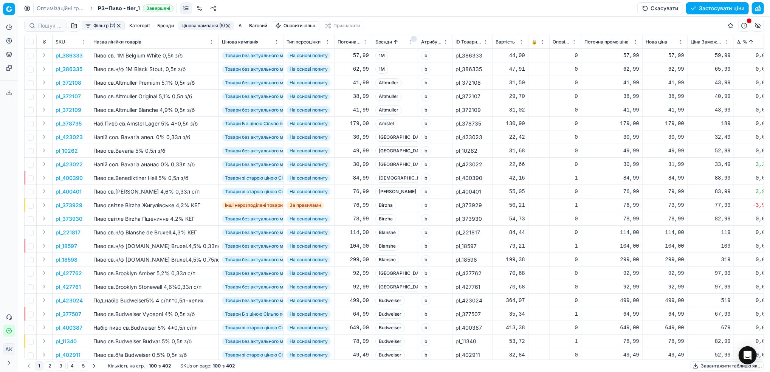
drag, startPoint x: 52, startPoint y: 8, endPoint x: 129, endPoint y: 38, distance: 82.6
click at [52, 8] on link "Оптимізаційні групи" at bounding box center [61, 9] width 48 height 8
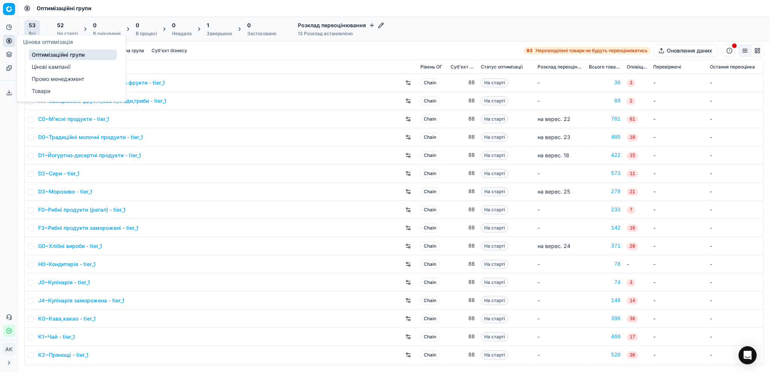
click at [36, 68] on link "Цінові кампанії" at bounding box center [73, 67] width 88 height 11
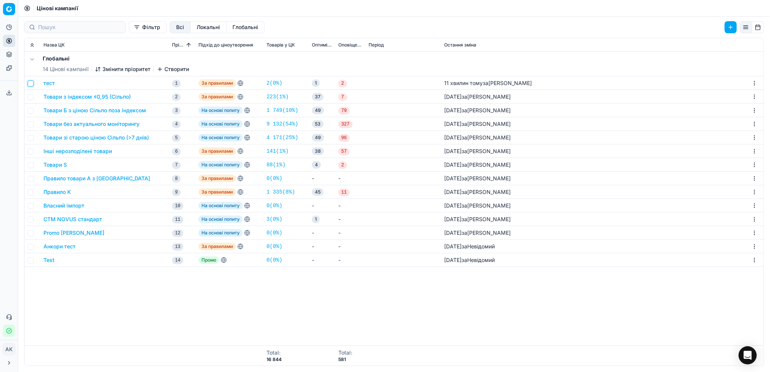
click at [29, 84] on input "checkbox" at bounding box center [31, 84] width 6 height 6
click at [754, 84] on html "Pricing platform Аналітика Цінова оптимізація Асортимент продукції Шаблони Серв…" at bounding box center [385, 186] width 770 height 372
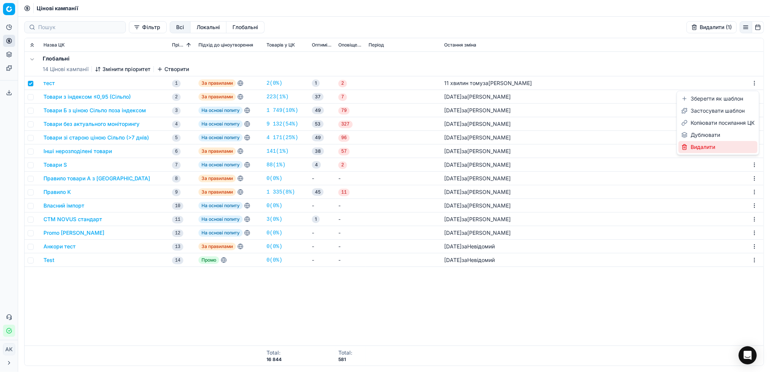
click at [688, 149] on div "Видалити" at bounding box center [718, 147] width 79 height 12
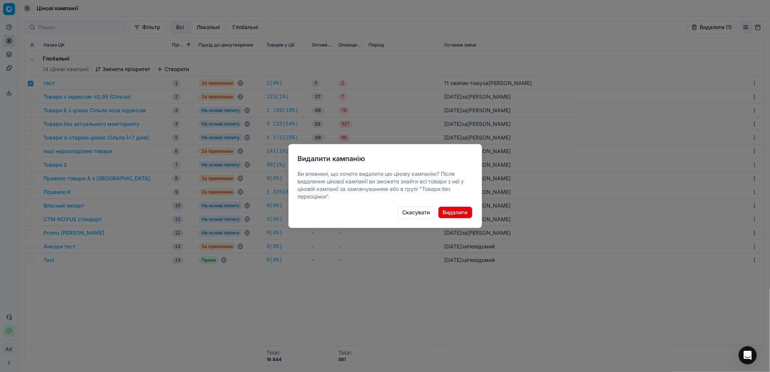
click at [448, 215] on button "Видалити" at bounding box center [455, 212] width 34 height 12
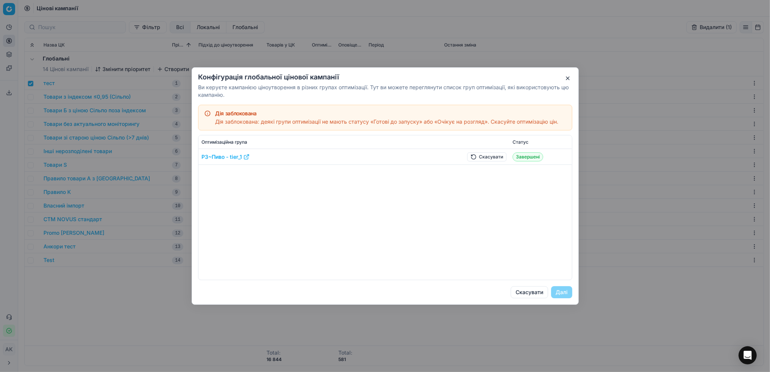
click at [496, 157] on button "Скасувати" at bounding box center [486, 156] width 39 height 9
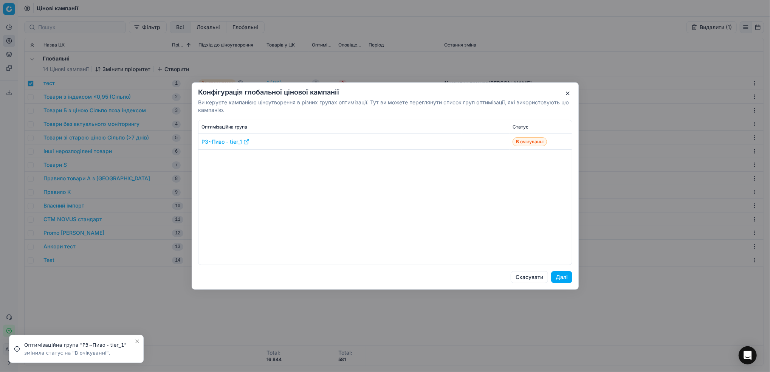
click at [562, 279] on button "Далі" at bounding box center [561, 277] width 21 height 12
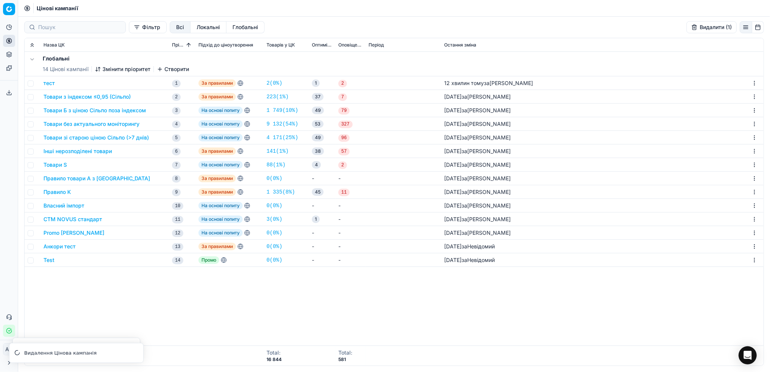
checkbox input "false"
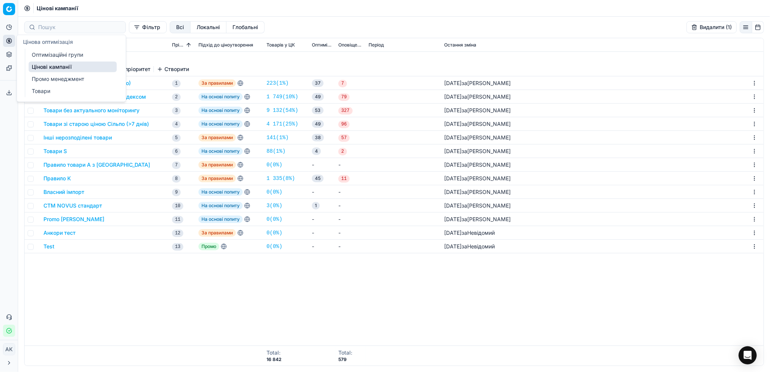
drag, startPoint x: 44, startPoint y: 53, endPoint x: 258, endPoint y: 113, distance: 222.1
click at [44, 53] on link "Оптимізаційні групи" at bounding box center [73, 55] width 88 height 11
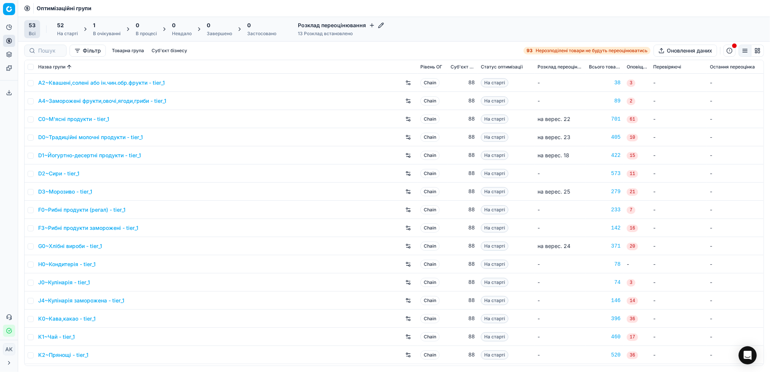
click at [112, 32] on div "В очікуванні" at bounding box center [107, 34] width 28 height 6
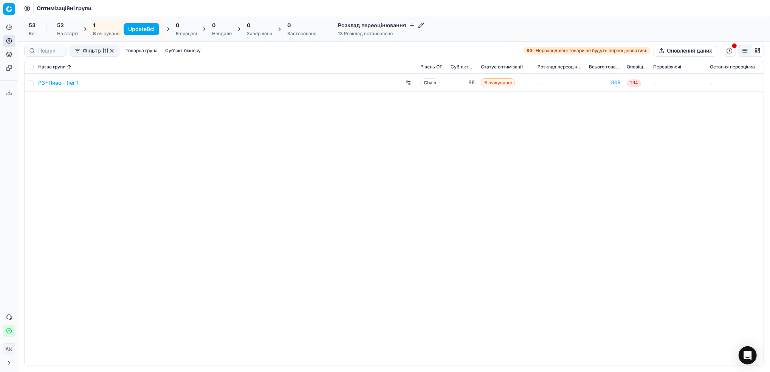
click at [139, 31] on button "Update Всі" at bounding box center [142, 29] width 36 height 12
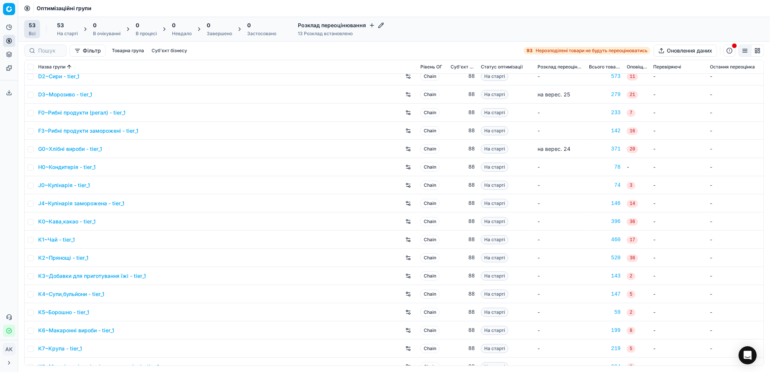
scroll to position [50, 0]
